Goal: Information Seeking & Learning: Learn about a topic

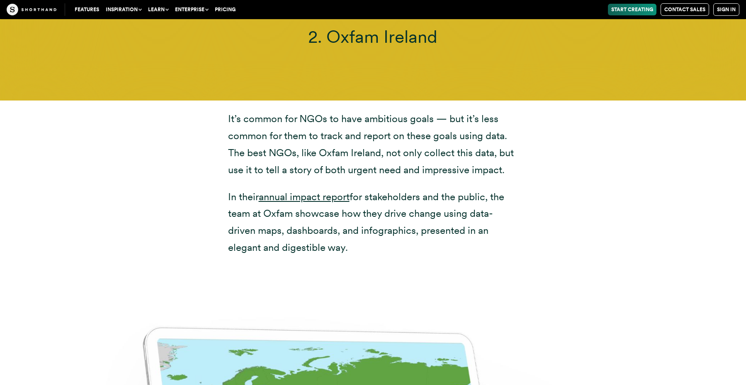
scroll to position [4111, 0]
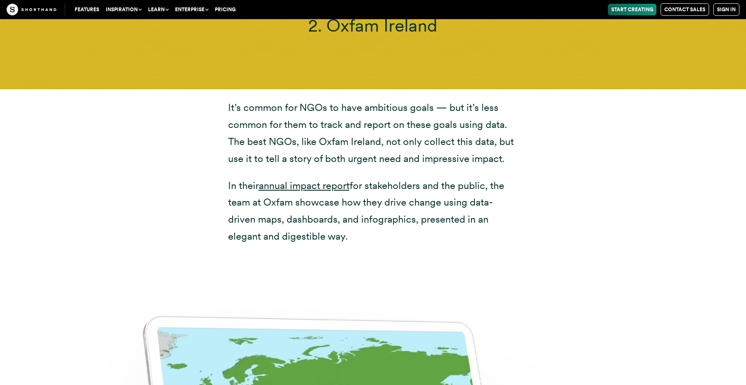
click at [336, 195] on p "In their annual impact report for stakeholders and the public, the team at Oxfa…" at bounding box center [373, 211] width 290 height 68
click at [336, 179] on link "annual impact report" at bounding box center [304, 185] width 91 height 12
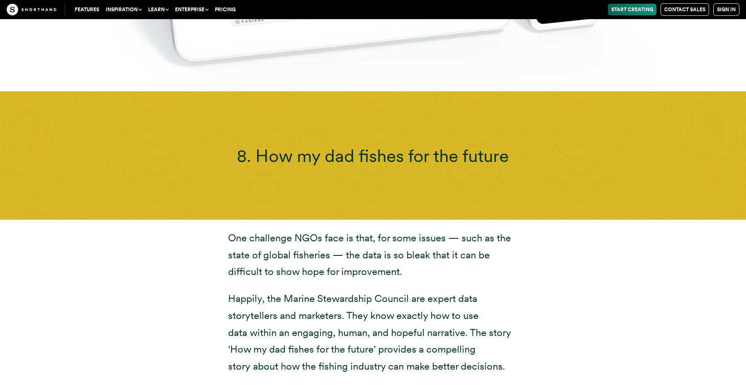
scroll to position [9744, 0]
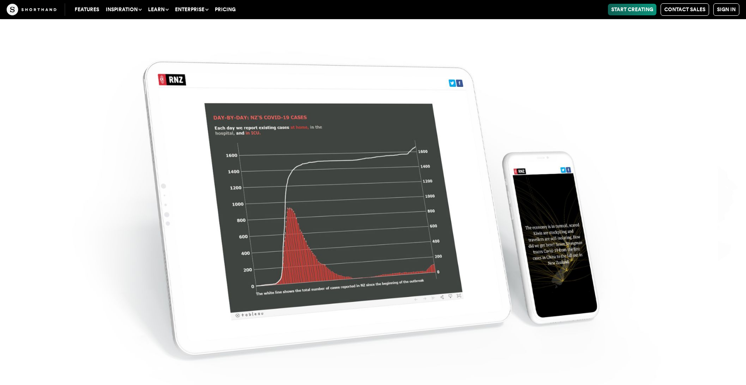
click at [419, 192] on img at bounding box center [373, 192] width 746 height 385
click at [360, 190] on img at bounding box center [373, 192] width 746 height 385
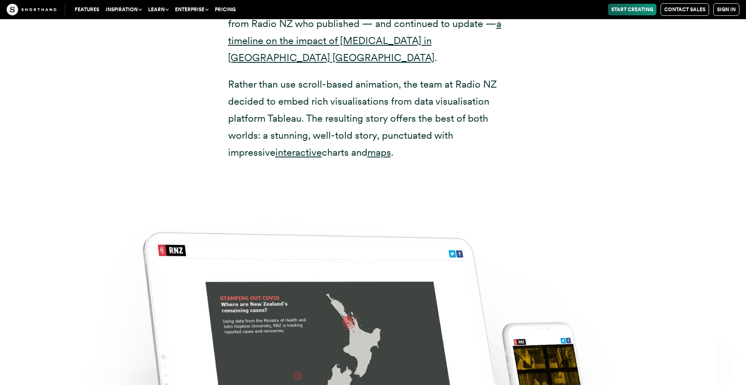
scroll to position [9116, 0]
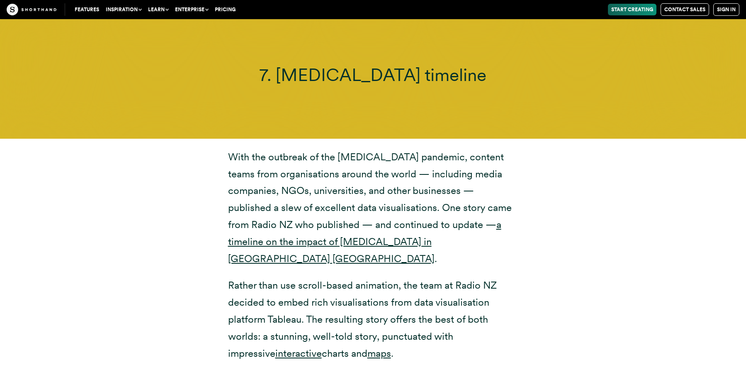
drag, startPoint x: 397, startPoint y: 195, endPoint x: 392, endPoint y: 205, distance: 10.4
click at [397, 277] on p "Rather than use scroll-based animation, the team at Radio NZ decided to embed r…" at bounding box center [373, 319] width 290 height 85
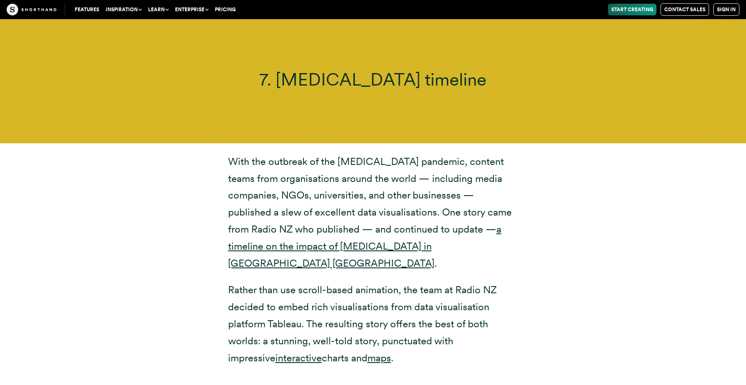
scroll to position [9110, 0]
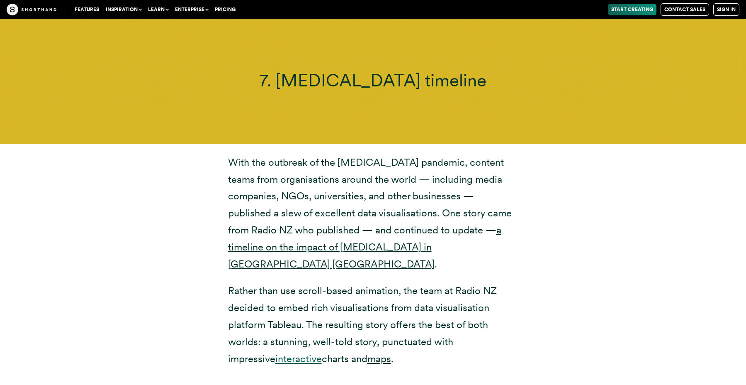
click at [275, 352] on link "interactive" at bounding box center [298, 358] width 46 height 12
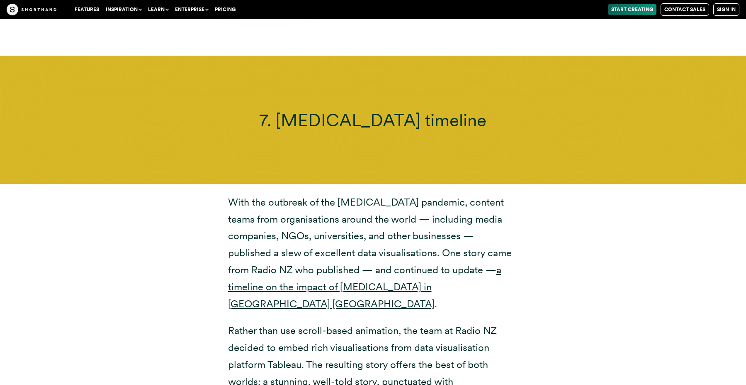
scroll to position [9068, 0]
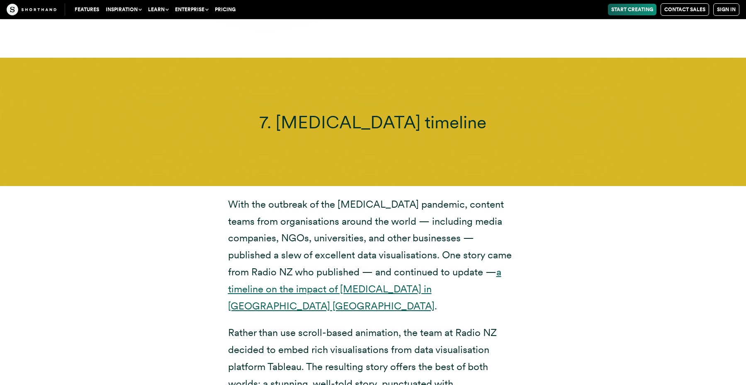
click at [413, 265] on link "a timeline on the impact of [MEDICAL_DATA] in [GEOGRAPHIC_DATA] [GEOGRAPHIC_DAT…" at bounding box center [364, 288] width 273 height 46
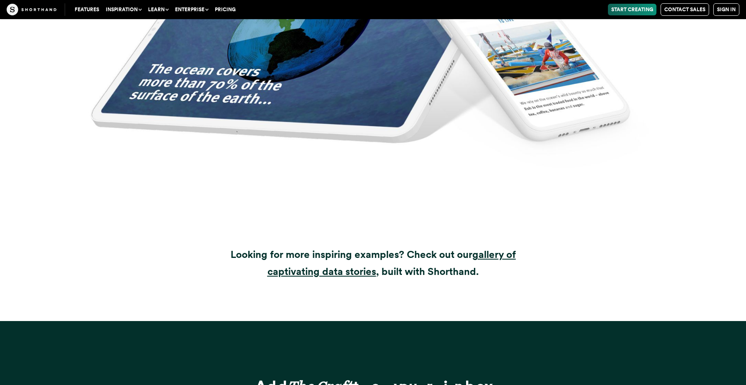
scroll to position [11149, 0]
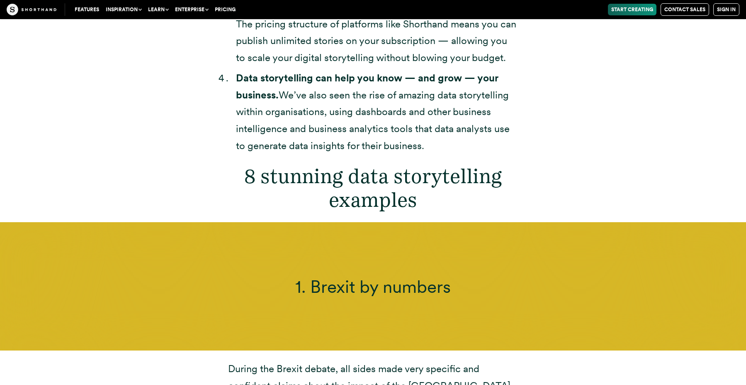
scroll to position [3030, 0]
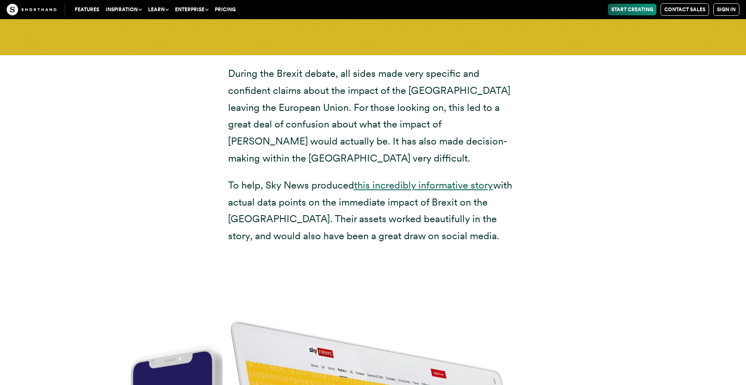
click at [392, 179] on link "this incredibly informative story" at bounding box center [423, 185] width 139 height 12
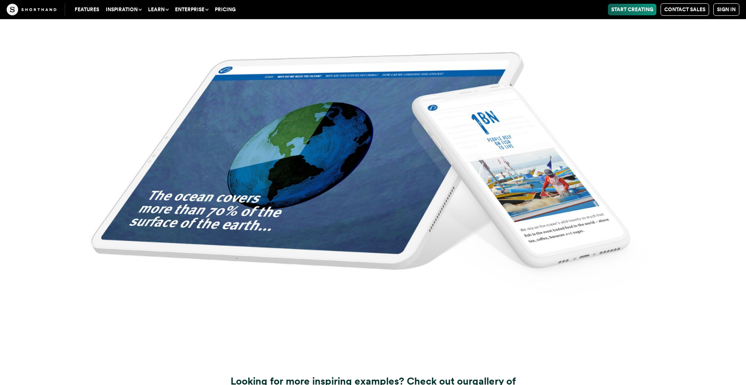
scroll to position [11149, 0]
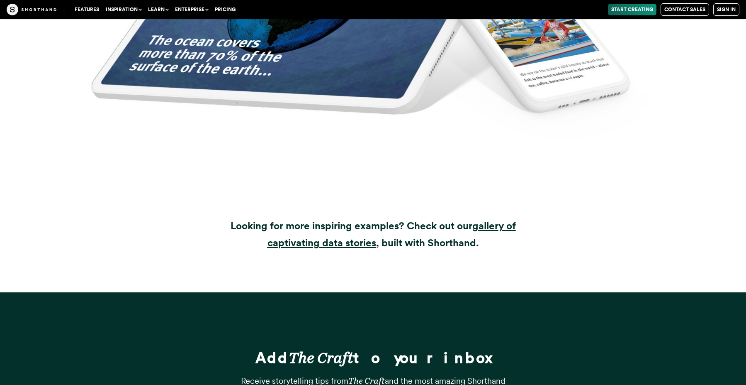
click at [514, 261] on div at bounding box center [373, 276] width 290 height 31
click at [491, 219] on strong "gallery of captivating data stories" at bounding box center [392, 233] width 248 height 29
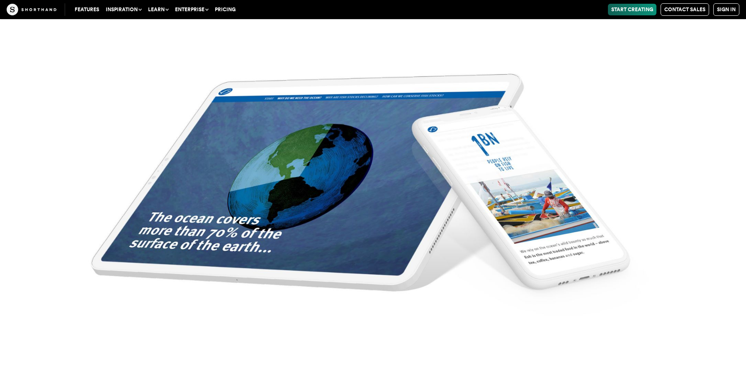
scroll to position [10629, 0]
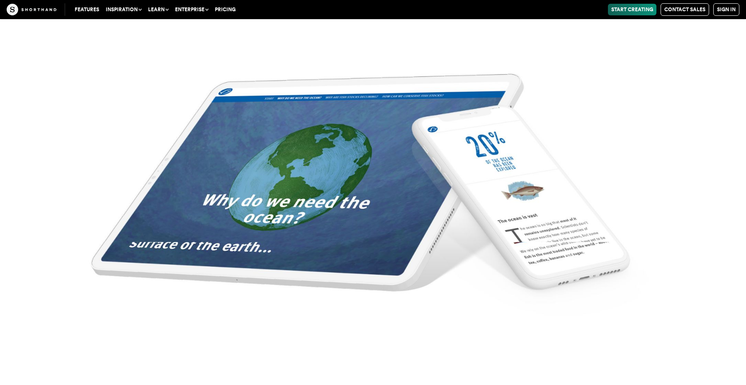
click at [125, 9] on button "Inspiration" at bounding box center [123, 10] width 42 height 12
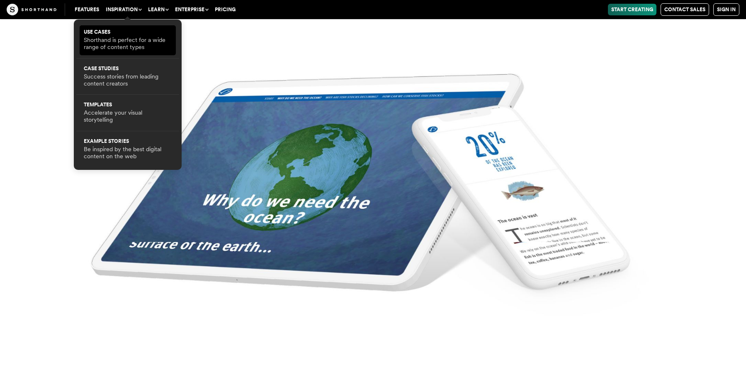
click at [140, 47] on p "Shorthand is perfect for a wide range of content types" at bounding box center [128, 44] width 88 height 15
